Goal: Information Seeking & Learning: Find specific fact

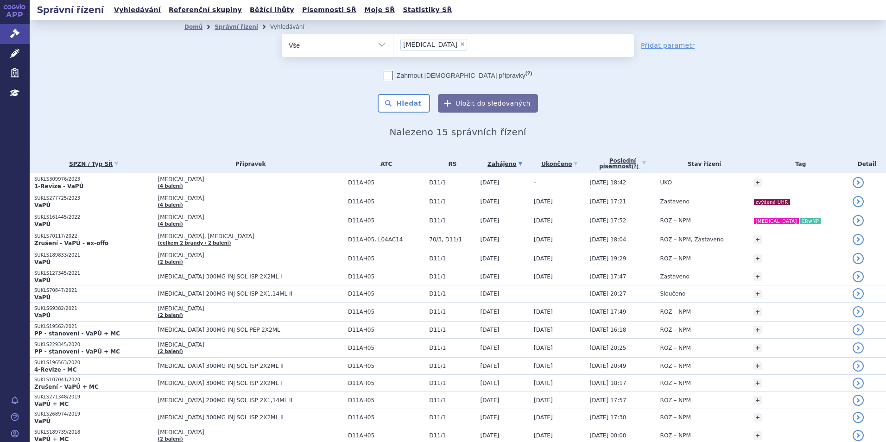
click at [460, 45] on span "×" at bounding box center [463, 44] width 6 height 6
click at [394, 45] on select "dupixent" at bounding box center [393, 44] width 0 height 23
select select
click at [429, 45] on ul at bounding box center [514, 43] width 241 height 19
click at [394, 45] on select "dupixent" at bounding box center [393, 44] width 0 height 23
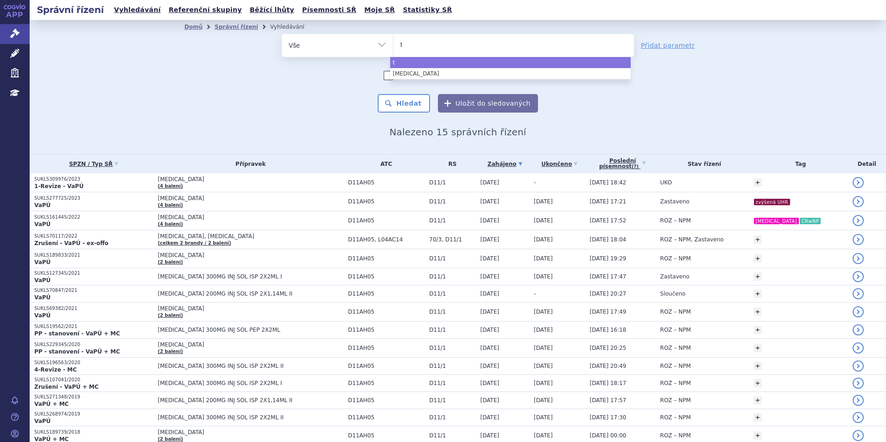
type input "ta"
type input "tal"
type input "talv"
type input "ta"
type input "t"
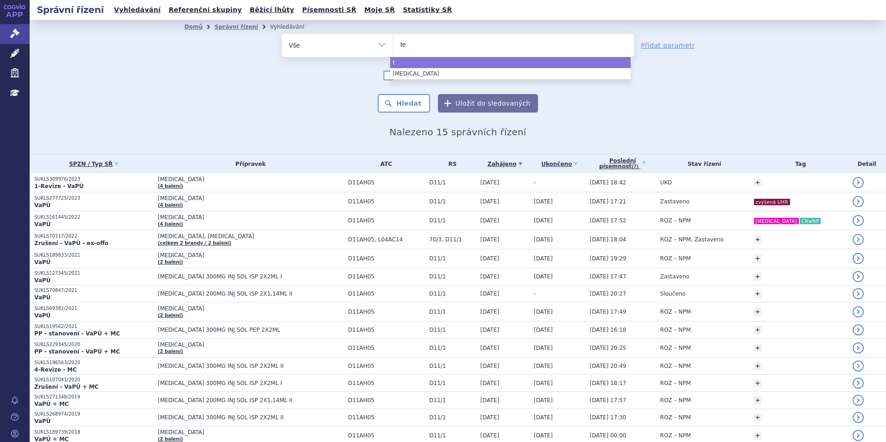
type input "tep"
type input "tepk"
type input "tepki"
type input "tepkinl"
type input "tepkinly"
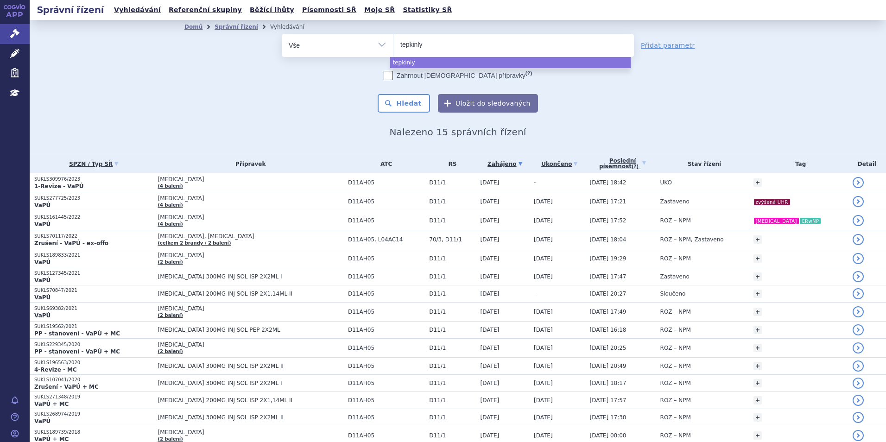
type input "tepkinl"
type input "tepkin"
type input "t"
type input "tep"
type input "tepk"
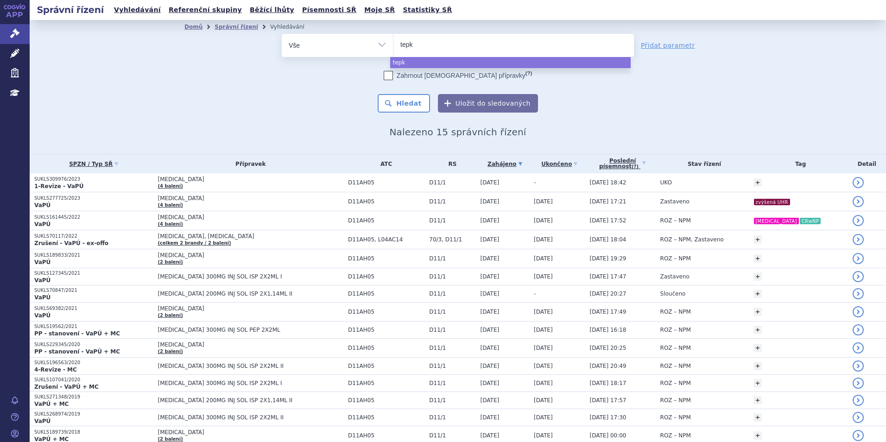
type input "tepki"
select select "tepki"
click at [407, 93] on div "Zahrnout bratrské přípravky (?) Hledat Uložit do sledovaných" at bounding box center [458, 92] width 352 height 42
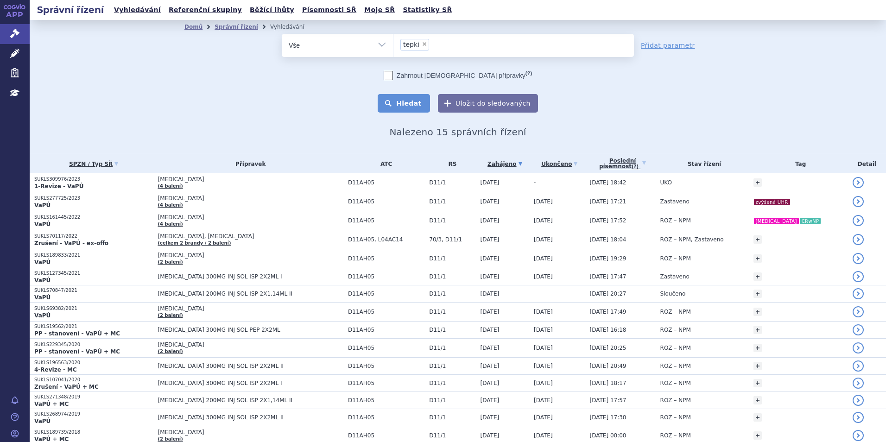
click at [409, 102] on button "Hledat" at bounding box center [404, 103] width 52 height 19
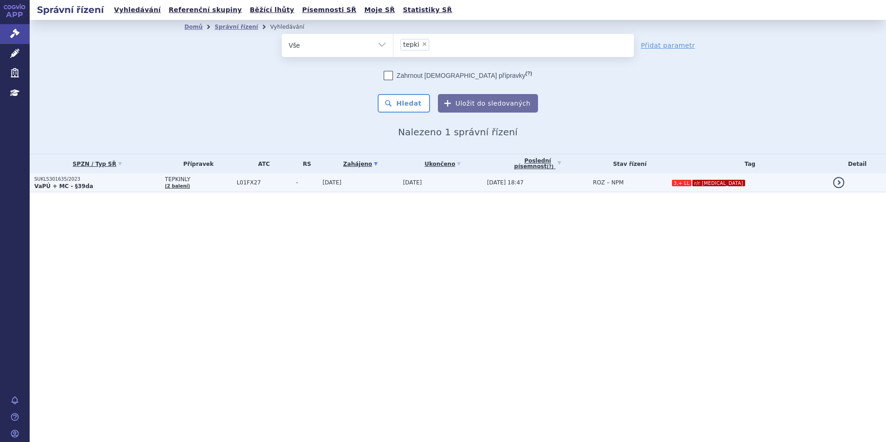
drag, startPoint x: 0, startPoint y: 0, endPoint x: 136, endPoint y: 177, distance: 223.2
click at [136, 177] on p "SUKLS301635/2023" at bounding box center [97, 179] width 126 height 6
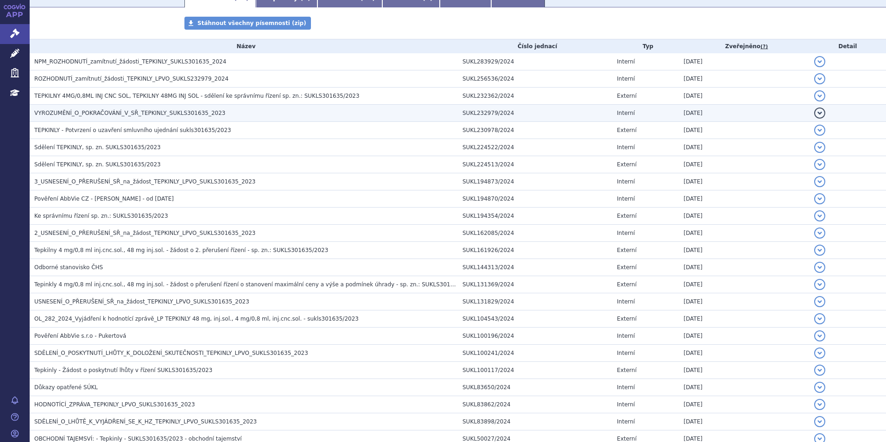
scroll to position [185, 0]
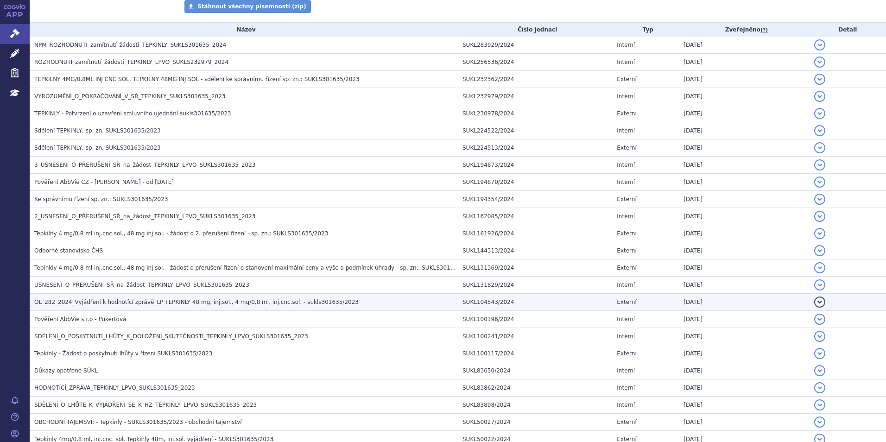
click at [126, 301] on span "OL_282_2024_Vyjádření k hodnotící zprávě_LP TEPKINLY 48 mg, inj.sol., 4 mg/0,8 …" at bounding box center [196, 302] width 324 height 6
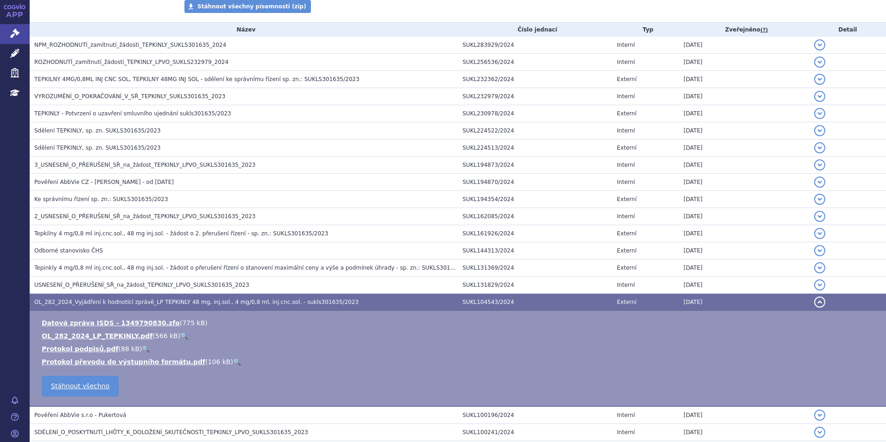
click at [180, 336] on link "🔍" at bounding box center [184, 335] width 8 height 7
